Goal: Find specific page/section: Find specific page/section

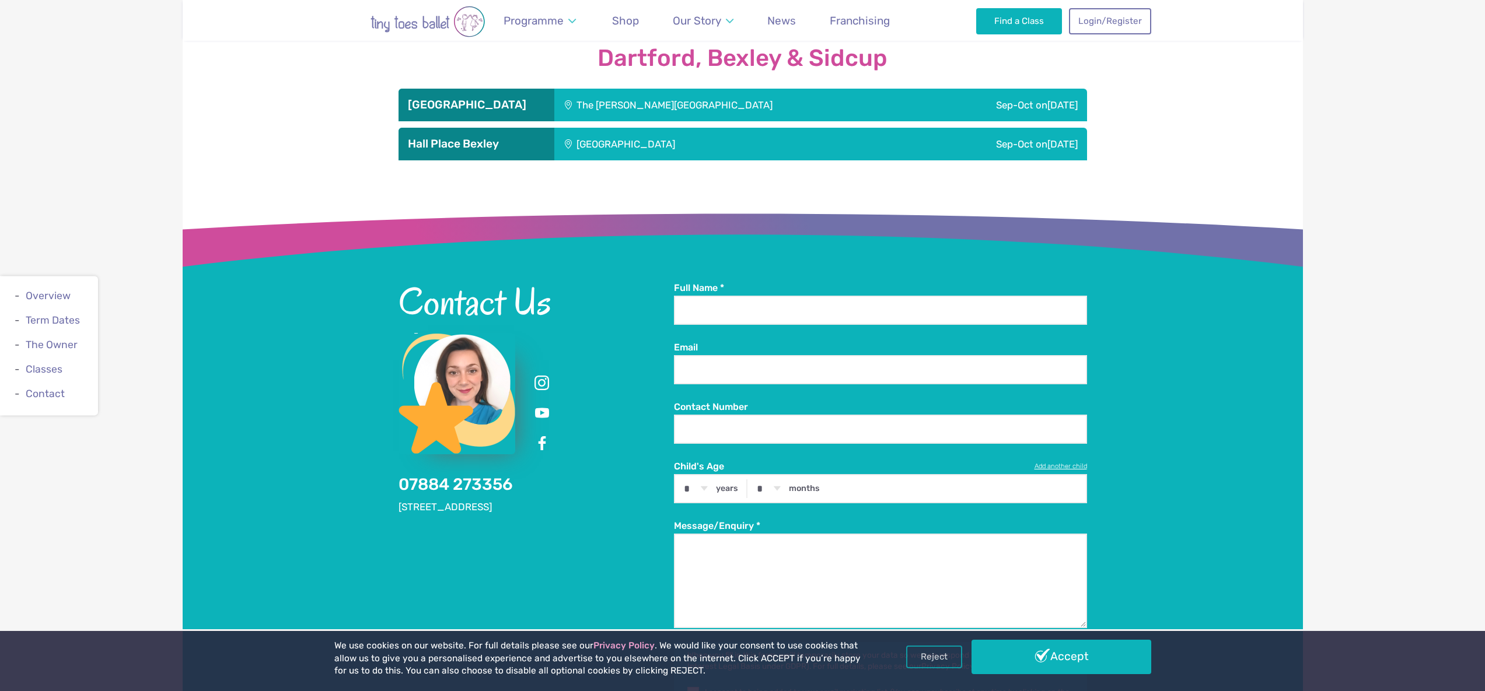
scroll to position [1468, 0]
click at [616, 89] on div "The [PERSON_NAME][GEOGRAPHIC_DATA]" at bounding box center [739, 105] width 370 height 33
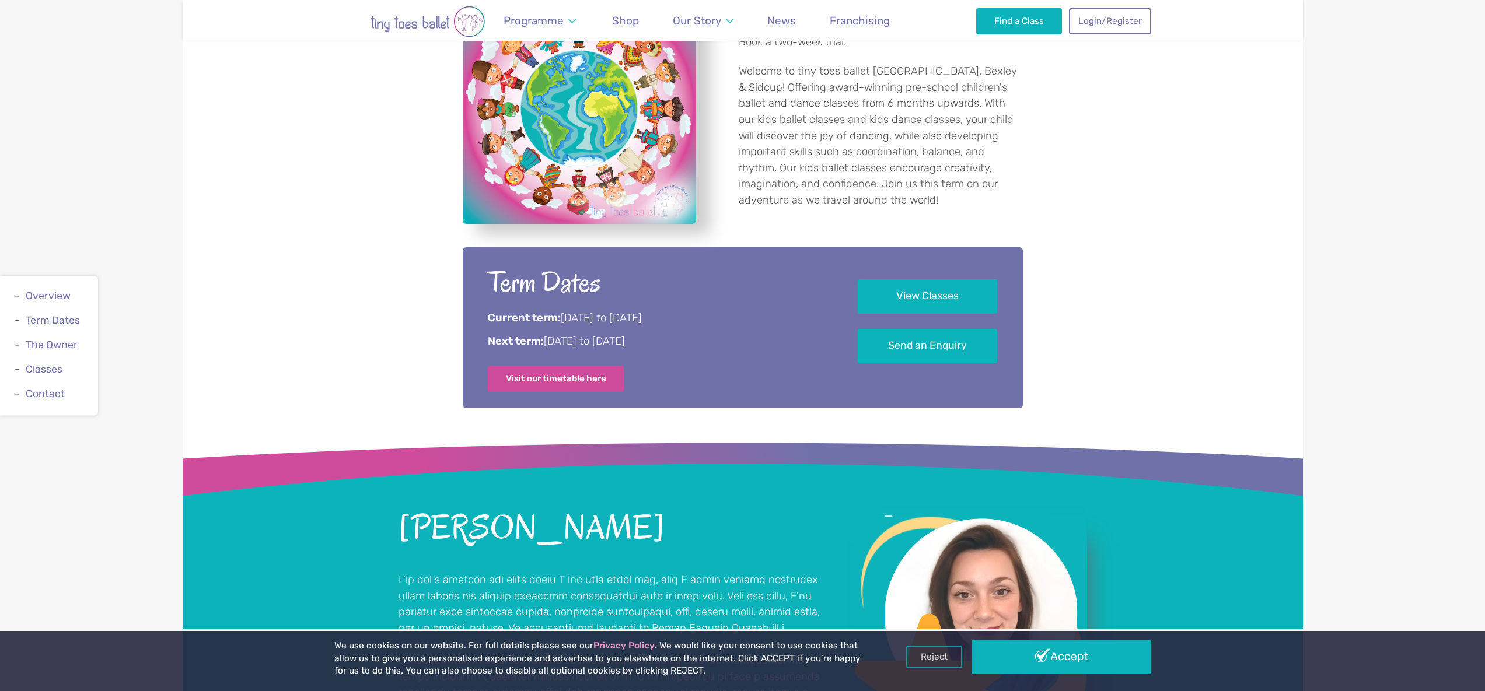
scroll to position [599, 0]
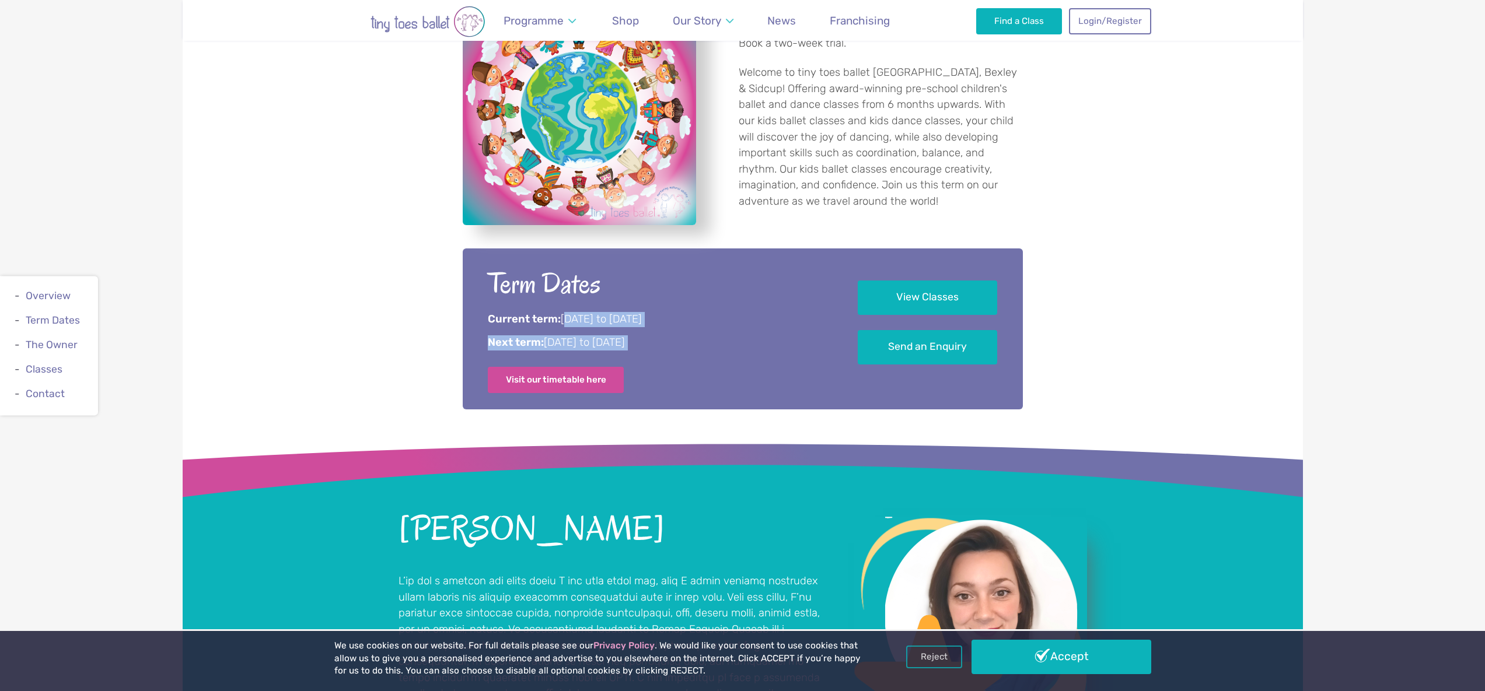
drag, startPoint x: 564, startPoint y: 318, endPoint x: 667, endPoint y: 352, distance: 108.8
click at [771, 354] on div "Term Dates Current term: [DATE] to [DATE] Next term: [DATE] to [DATE] Visit our…" at bounding box center [657, 329] width 338 height 128
click at [656, 351] on div "Term Dates Current term: [DATE] to [DATE] Next term: [DATE] to [DATE] Visit our…" at bounding box center [657, 329] width 338 height 128
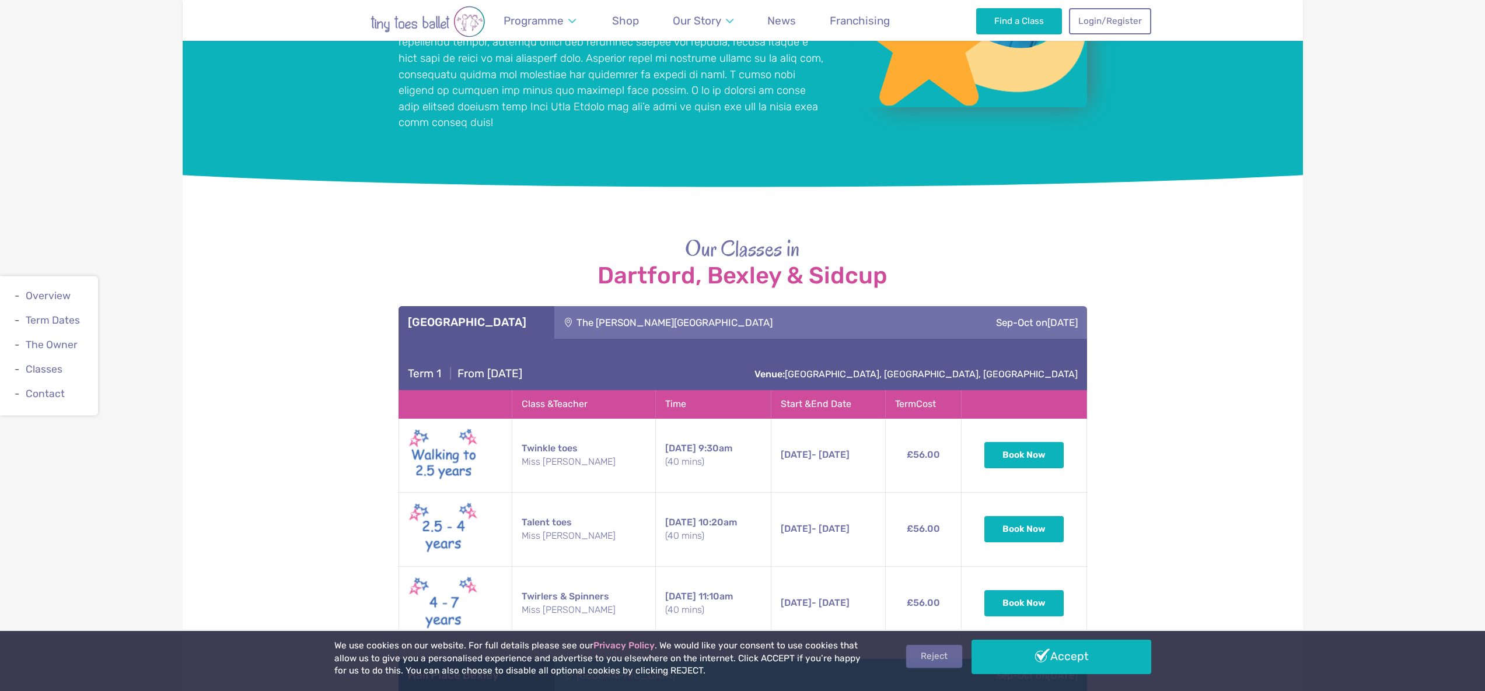
scroll to position [1254, 0]
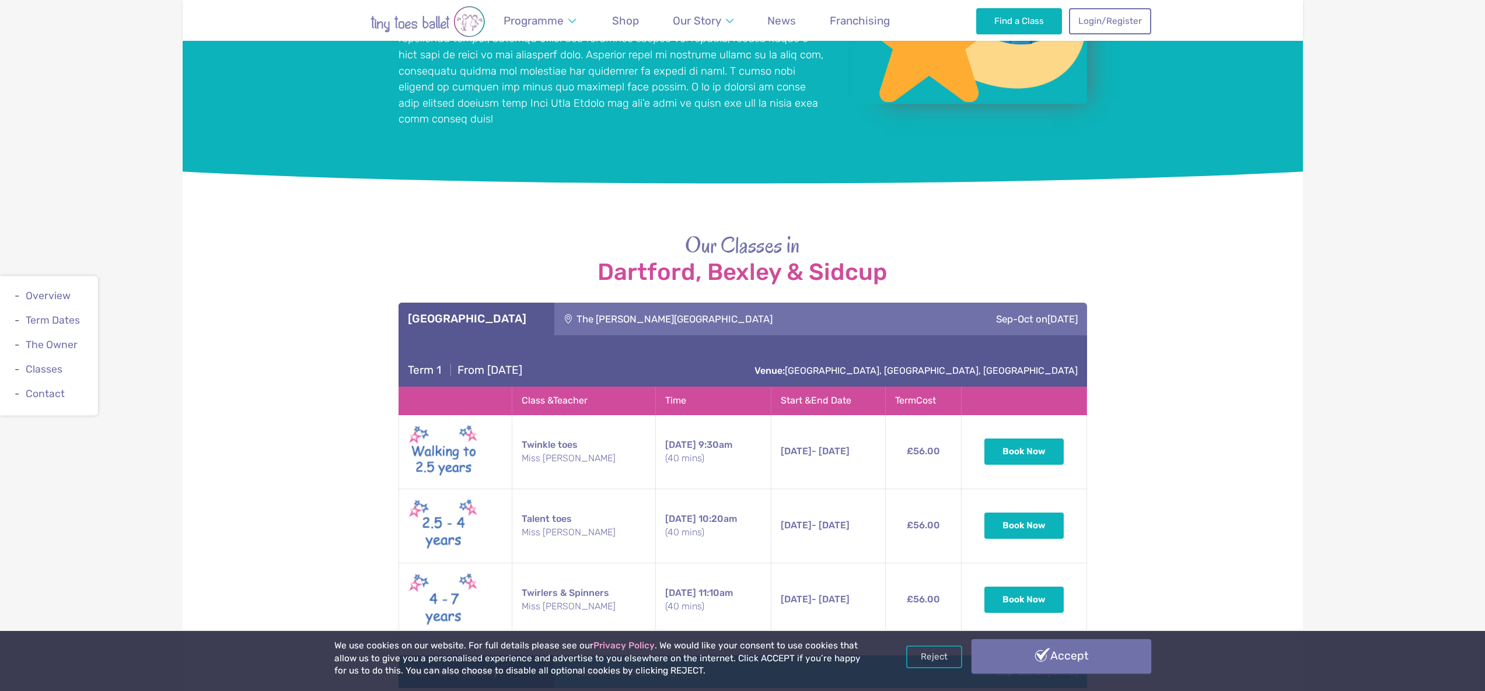
click at [1052, 659] on link "Accept" at bounding box center [1061, 656] width 180 height 34
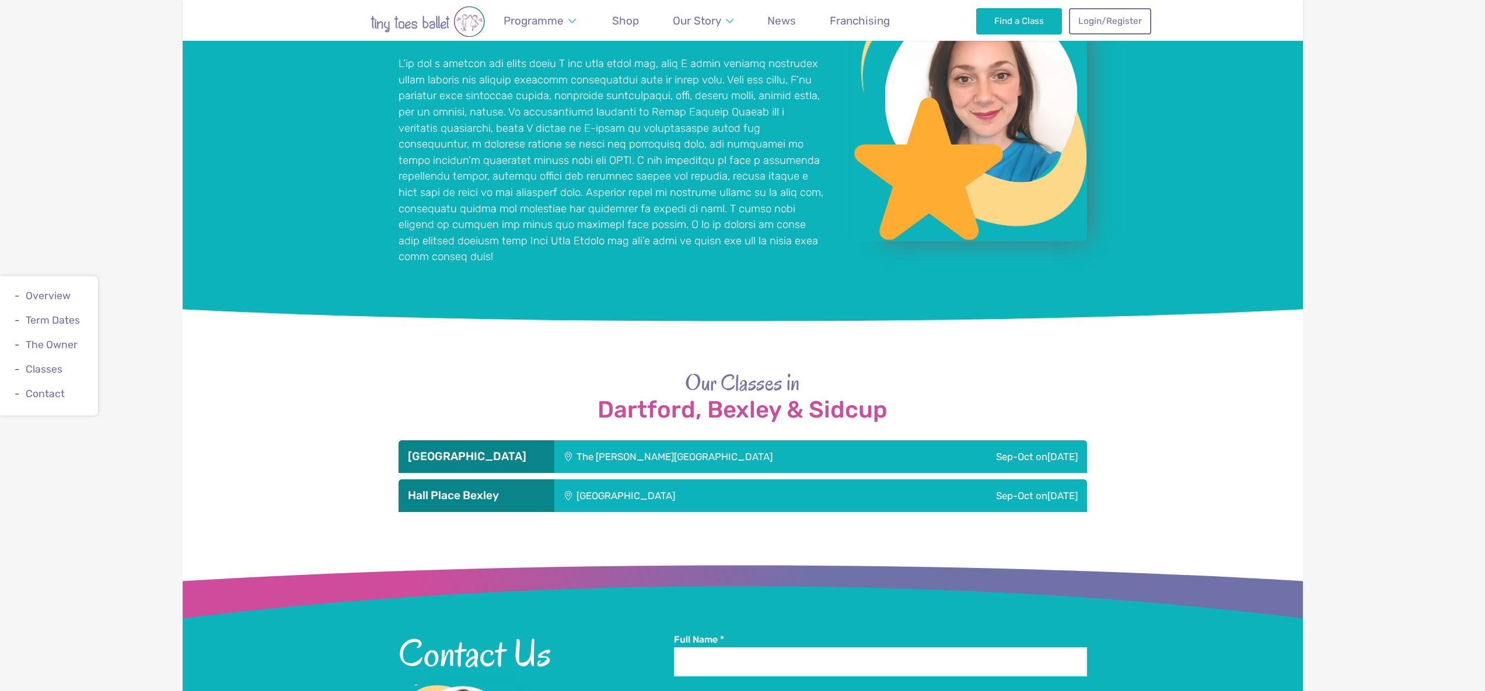
scroll to position [1119, 0]
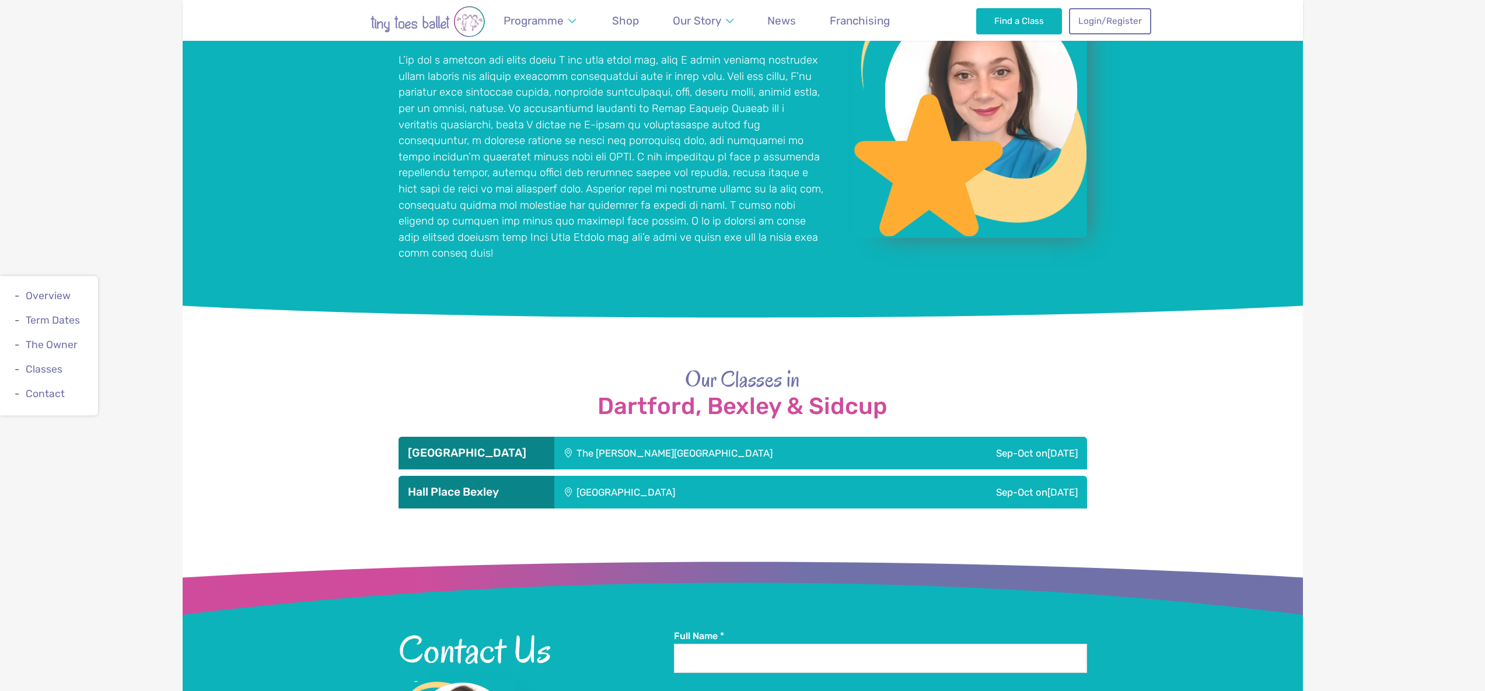
click at [621, 438] on div "The [PERSON_NAME][GEOGRAPHIC_DATA]" at bounding box center [739, 453] width 370 height 33
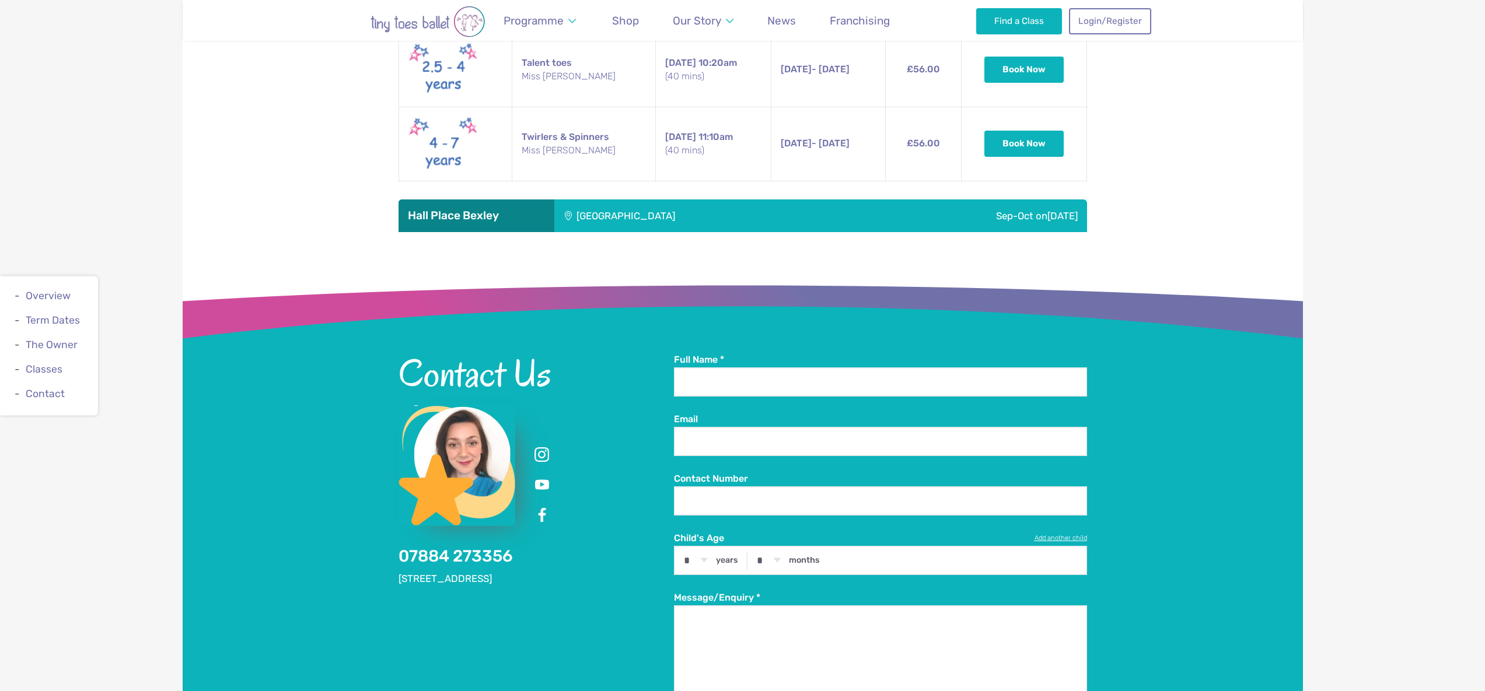
scroll to position [1707, 0]
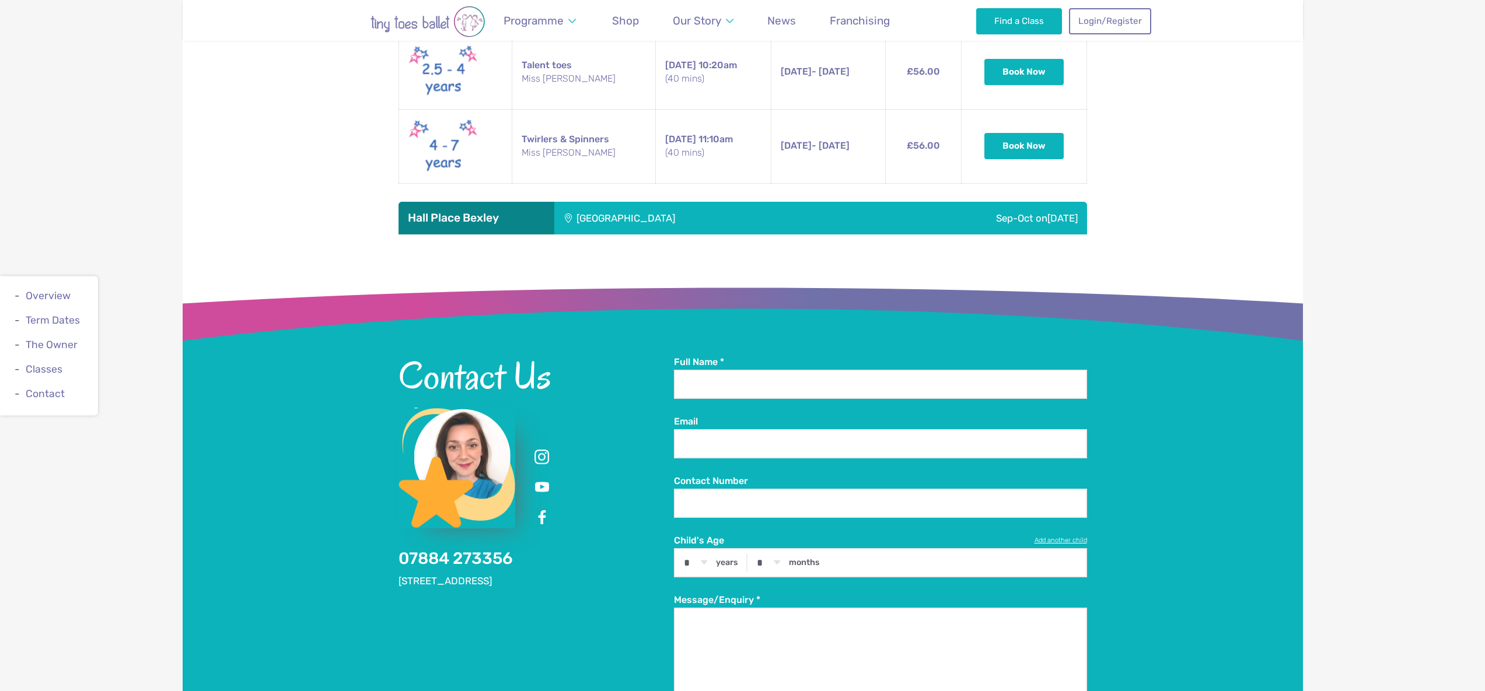
click at [618, 202] on div "[GEOGRAPHIC_DATA]" at bounding box center [704, 218] width 301 height 33
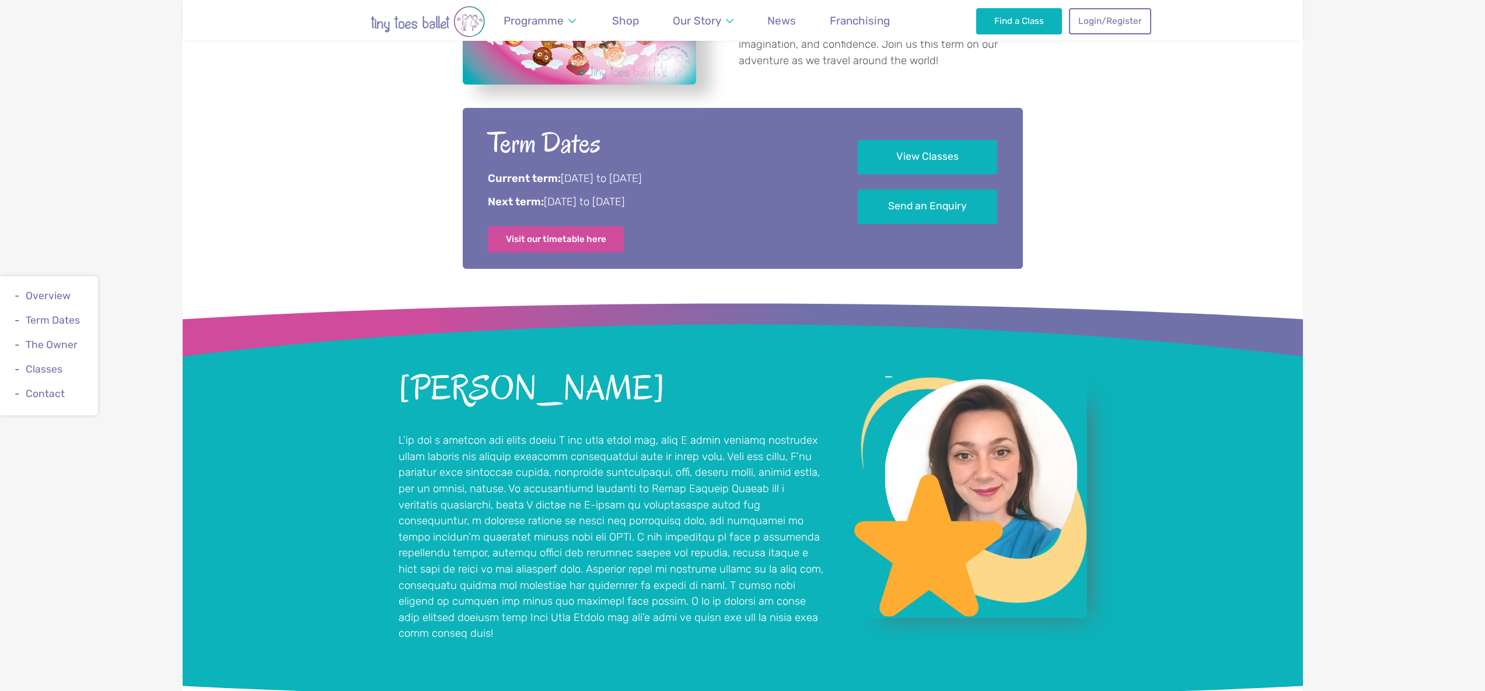
scroll to position [727, 0]
